Goal: Task Accomplishment & Management: Complete application form

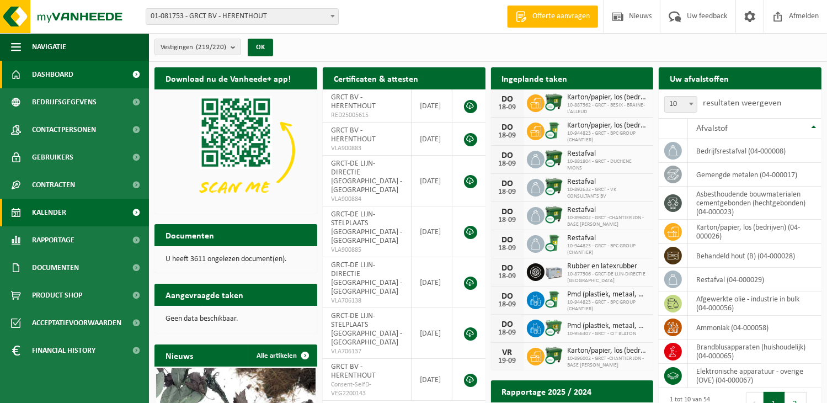
click at [126, 213] on span at bounding box center [136, 212] width 25 height 28
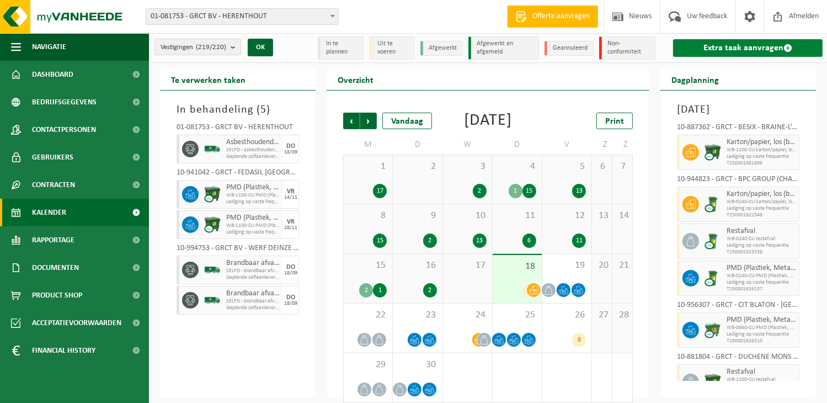
click at [734, 46] on link "Extra taak aanvragen" at bounding box center [747, 48] width 149 height 18
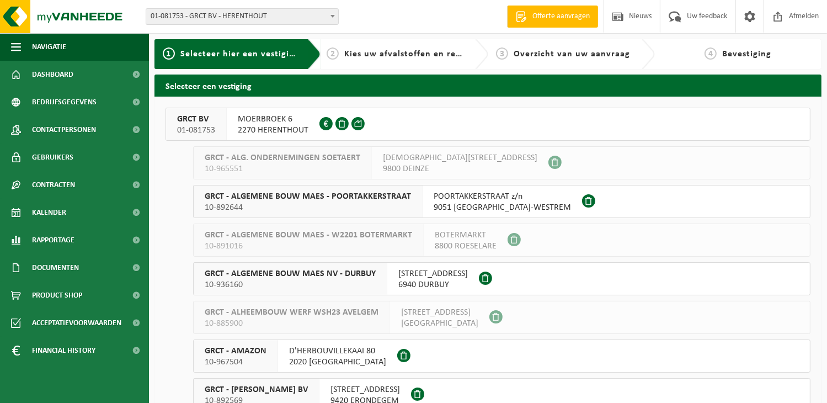
click at [281, 125] on span "2270 HERENTHOUT" at bounding box center [273, 130] width 71 height 11
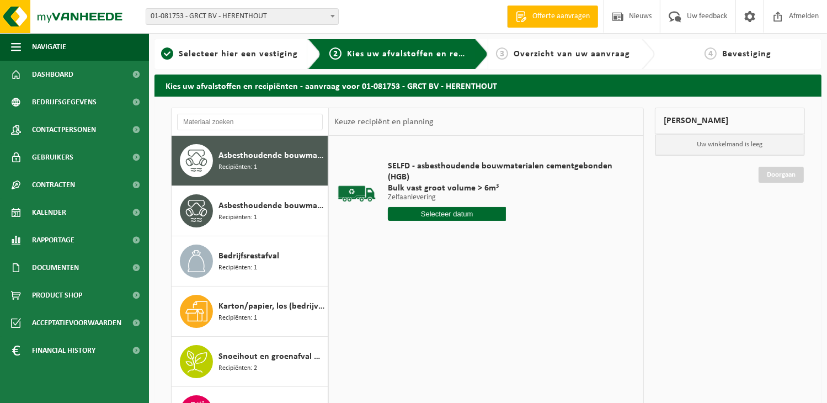
click at [463, 214] on input "text" at bounding box center [447, 214] width 118 height 14
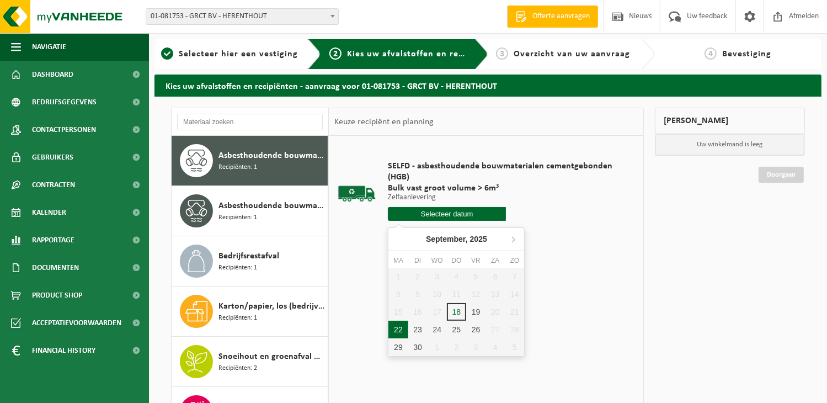
click at [396, 328] on div "22" at bounding box center [397, 329] width 19 height 18
type input "Van 2025-09-22"
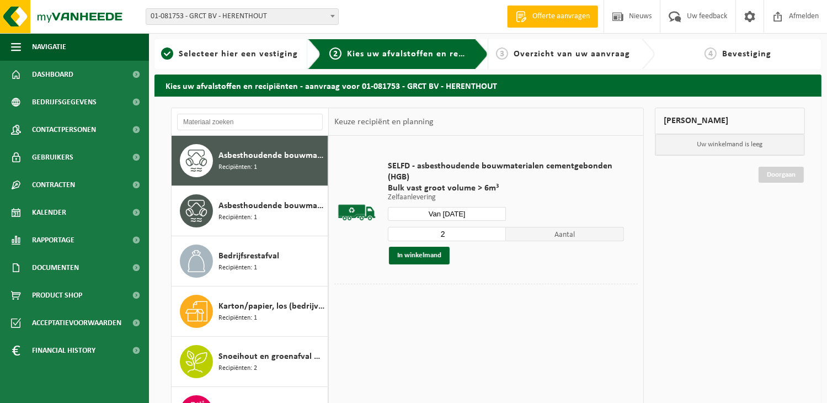
click at [499, 230] on input "2" at bounding box center [447, 234] width 118 height 14
click at [498, 230] on input "3" at bounding box center [447, 234] width 118 height 14
click at [498, 230] on input "4" at bounding box center [447, 234] width 118 height 14
click at [498, 230] on input "5" at bounding box center [447, 234] width 118 height 14
click at [498, 230] on input "6" at bounding box center [447, 234] width 118 height 14
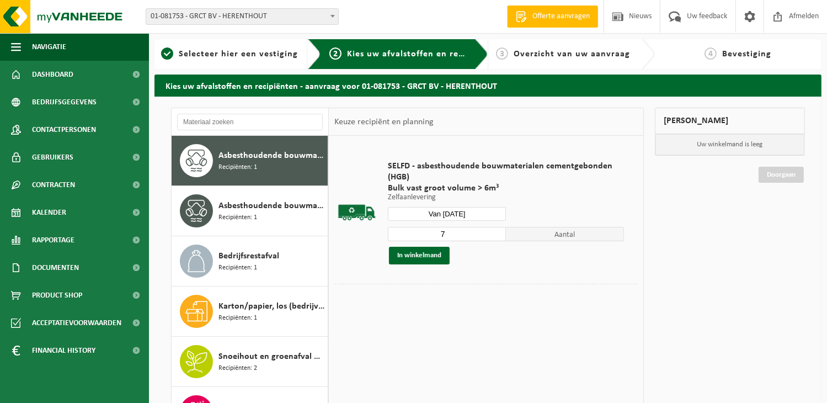
click at [498, 230] on input "7" at bounding box center [447, 234] width 118 height 14
click at [498, 230] on input "8" at bounding box center [447, 234] width 118 height 14
click at [498, 230] on input "9" at bounding box center [447, 234] width 118 height 14
type input "10"
click at [498, 230] on input "10" at bounding box center [447, 234] width 118 height 14
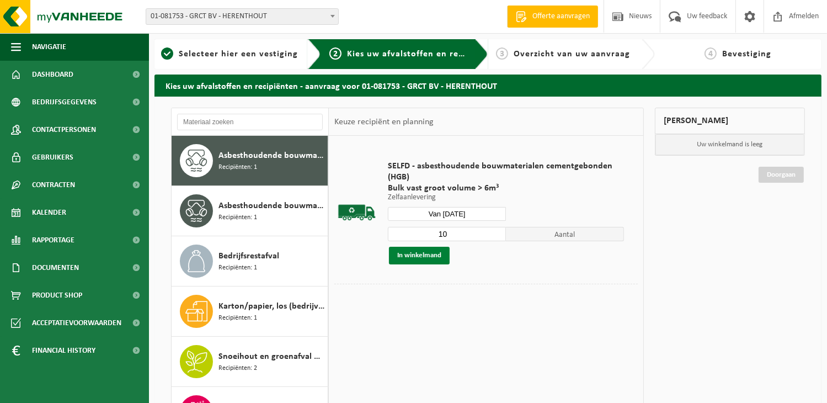
click at [426, 253] on button "In winkelmand" at bounding box center [419, 255] width 61 height 18
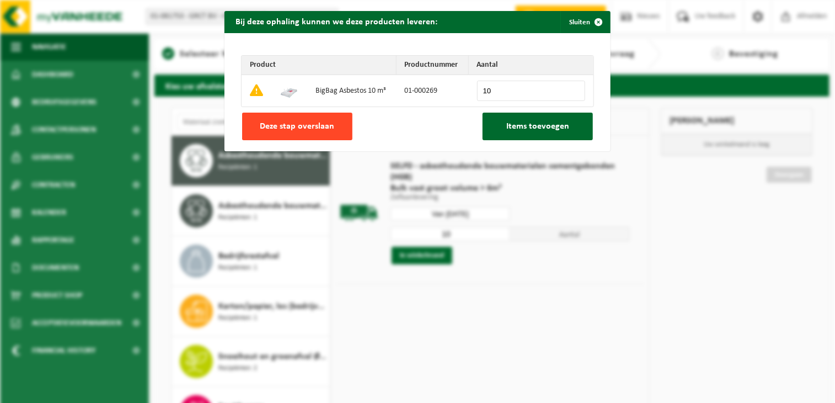
click at [299, 125] on span "Deze stap overslaan" at bounding box center [297, 126] width 74 height 9
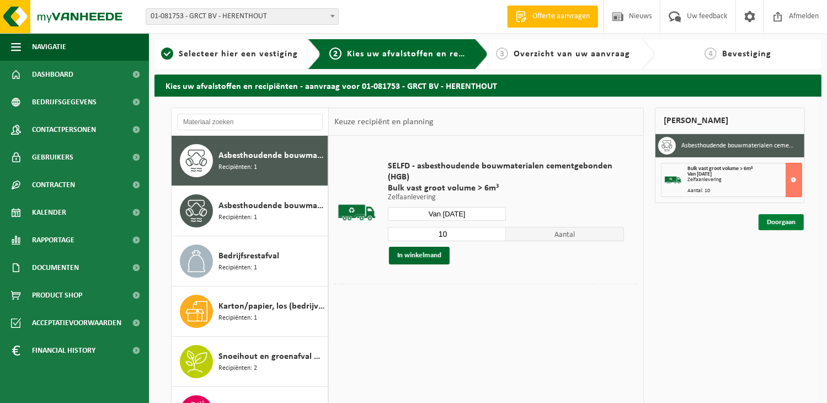
click at [792, 222] on link "Doorgaan" at bounding box center [780, 222] width 45 height 16
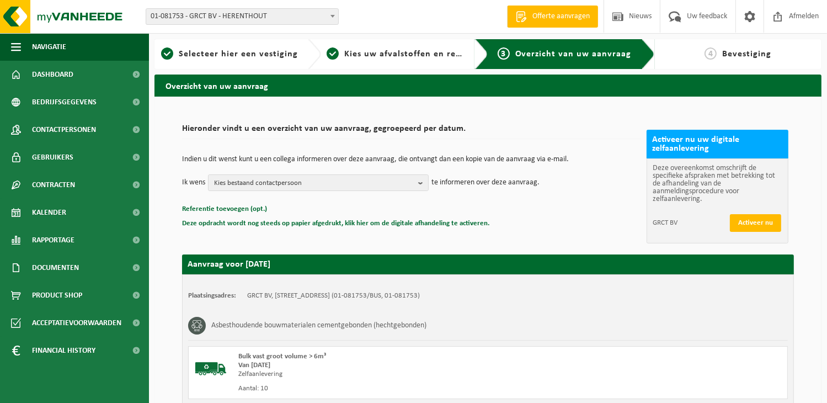
scroll to position [138, 0]
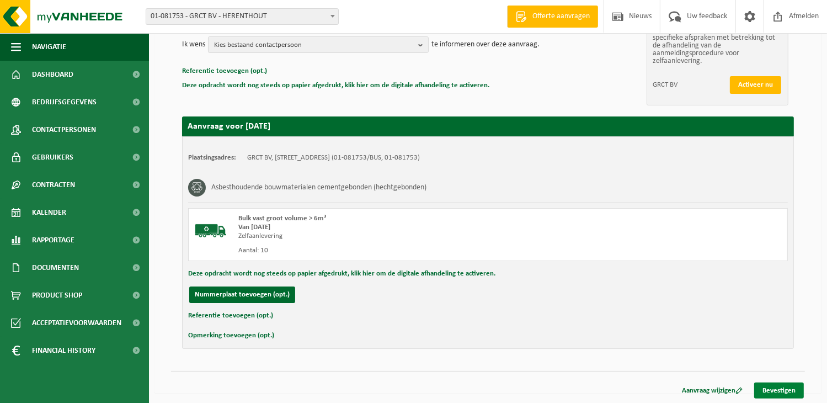
click at [781, 389] on link "Bevestigen" at bounding box center [779, 390] width 50 height 16
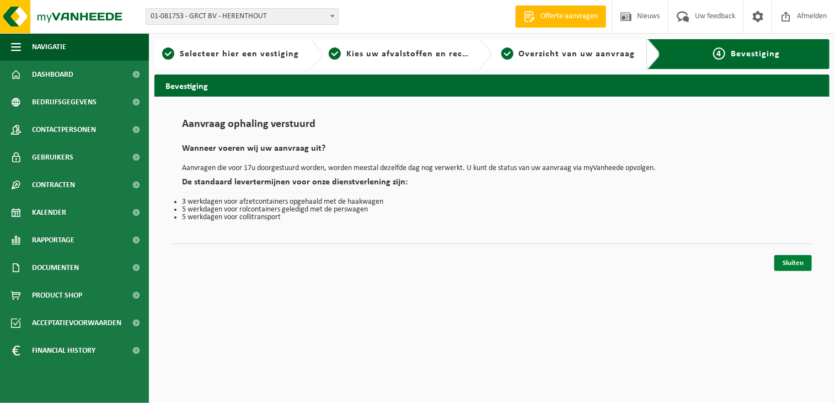
drag, startPoint x: 791, startPoint y: 246, endPoint x: 800, endPoint y: 267, distance: 22.2
click at [793, 249] on div "Sluiten" at bounding box center [492, 249] width 642 height 12
click at [801, 267] on link "Sluiten" at bounding box center [792, 263] width 37 height 16
